Goal: Information Seeking & Learning: Learn about a topic

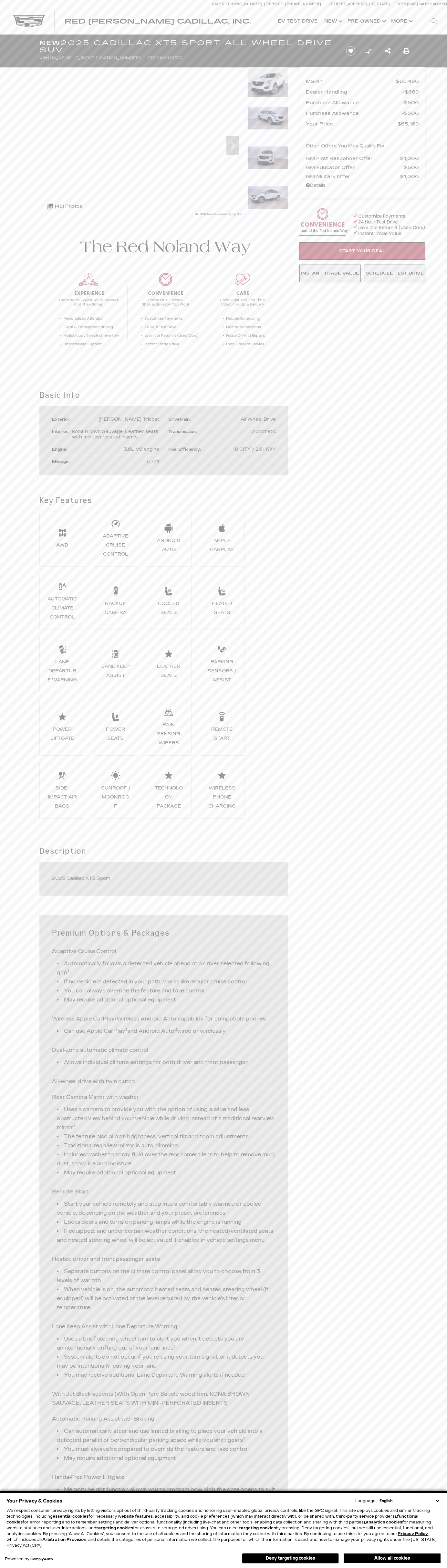
click at [392, 1558] on button "Allow all cookies" at bounding box center [392, 1558] width 97 height 10
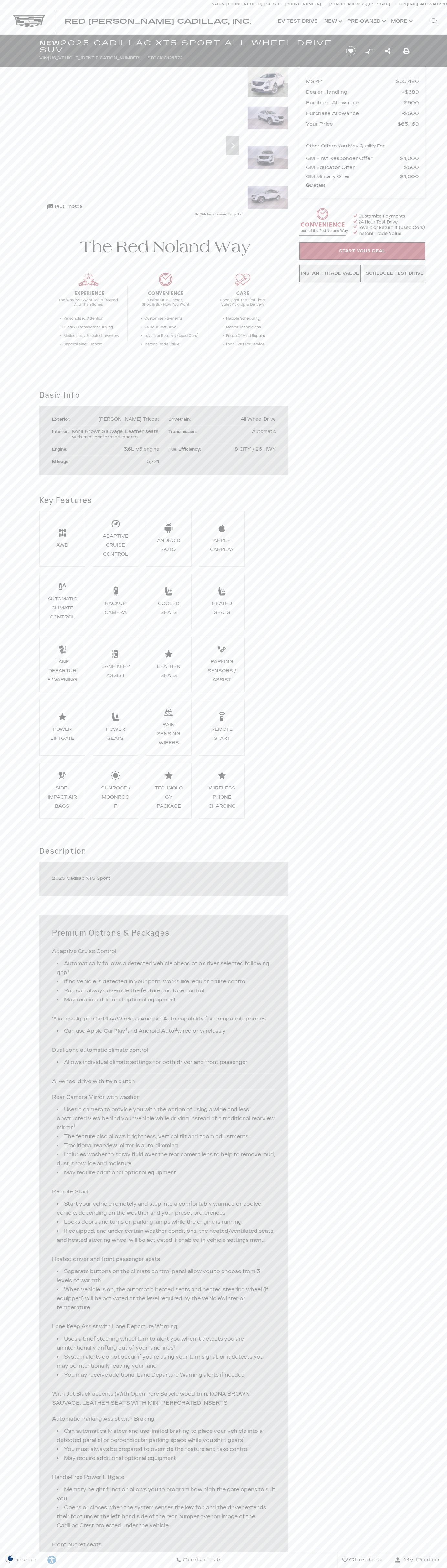
click at [134, 419] on span "[PERSON_NAME] Tricoat" at bounding box center [129, 419] width 61 height 5
click at [108, 9] on div "Red Noland Cadillac, Inc. Accessible Menu EV Test Drive Show New Cadillac Cross…" at bounding box center [224, 21] width 447 height 26
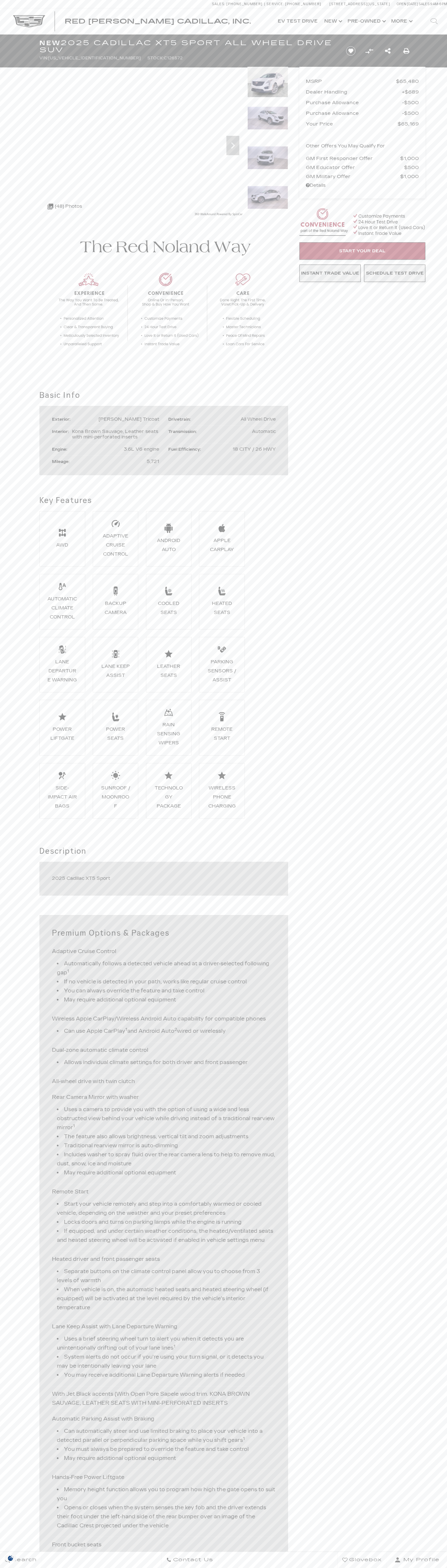
click at [134, 419] on span "[PERSON_NAME] Tricoat" at bounding box center [129, 419] width 61 height 5
click at [267, 166] on img at bounding box center [267, 158] width 41 height 23
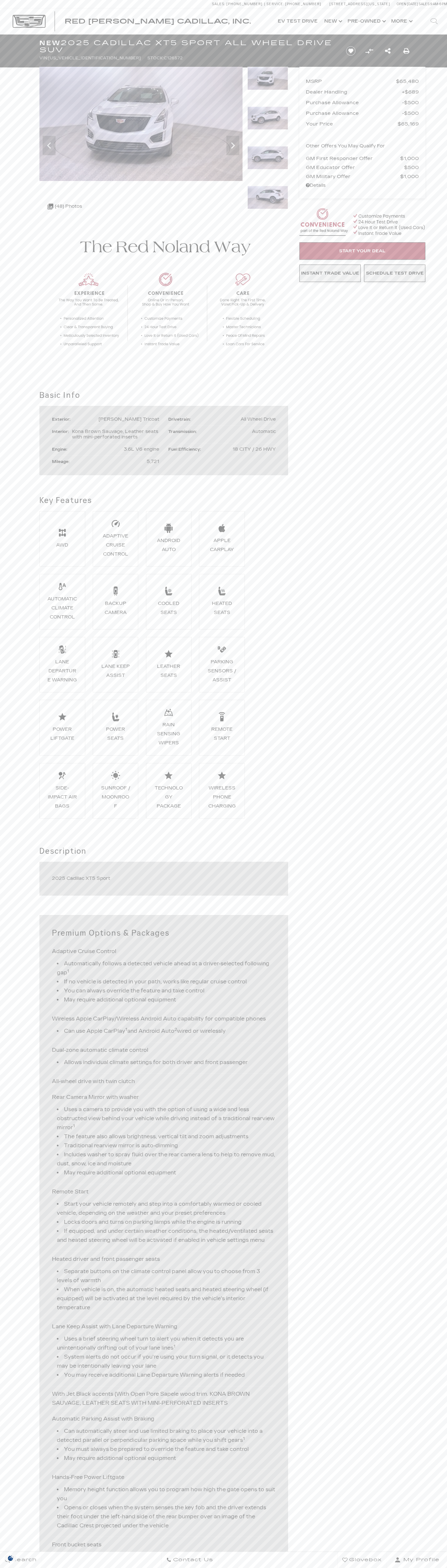
click at [43, 19] on img at bounding box center [29, 21] width 32 height 12
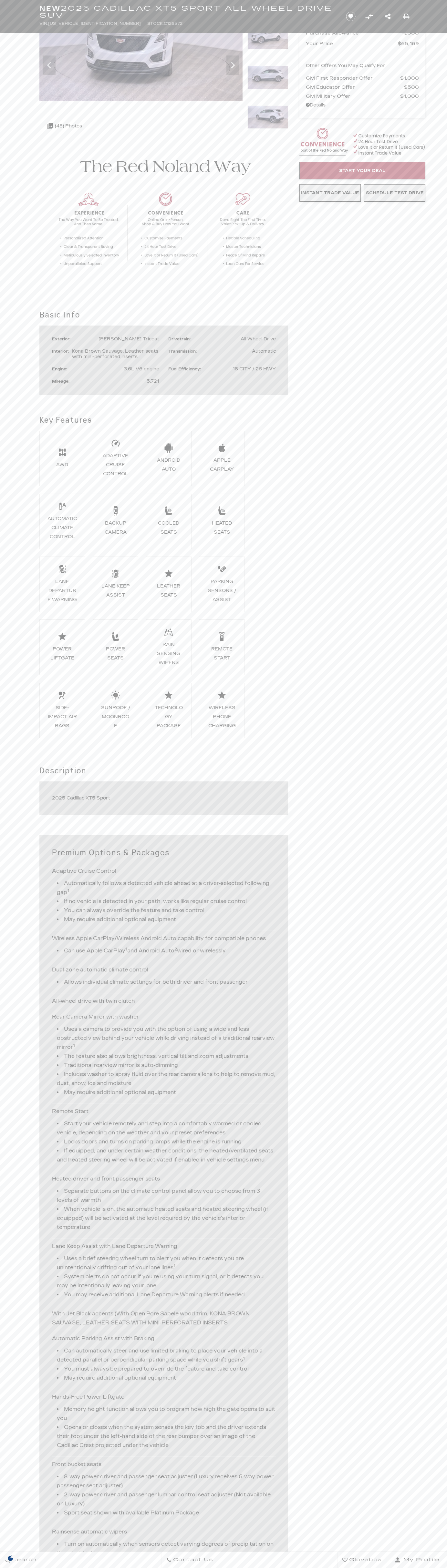
scroll to position [1372, 0]
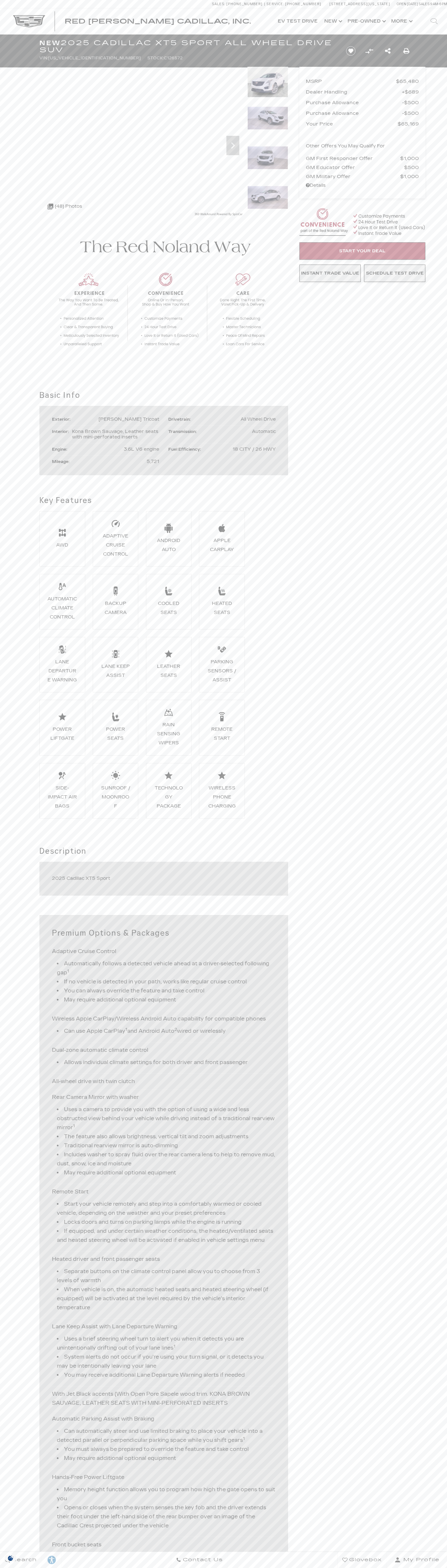
click at [134, 419] on span "[PERSON_NAME] Tricoat" at bounding box center [129, 419] width 61 height 5
click at [267, 166] on img at bounding box center [267, 158] width 41 height 23
